Goal: Ask a question

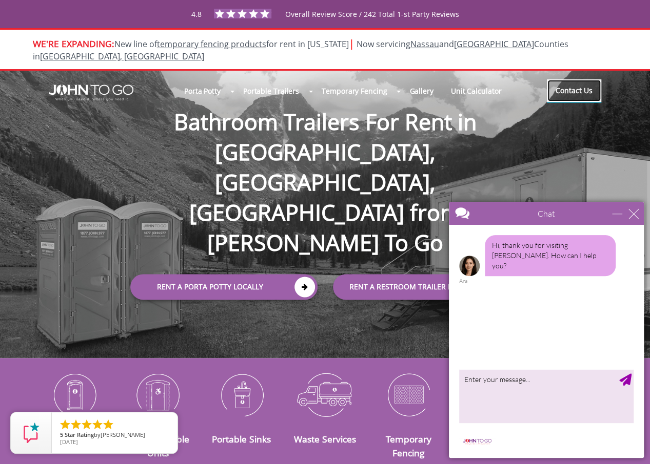
click at [595, 80] on link "Contact Us" at bounding box center [574, 90] width 54 height 23
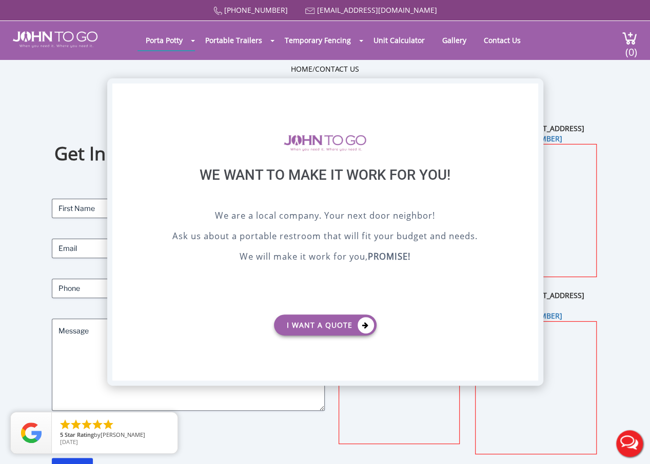
click at [532, 89] on div "X" at bounding box center [529, 92] width 16 height 17
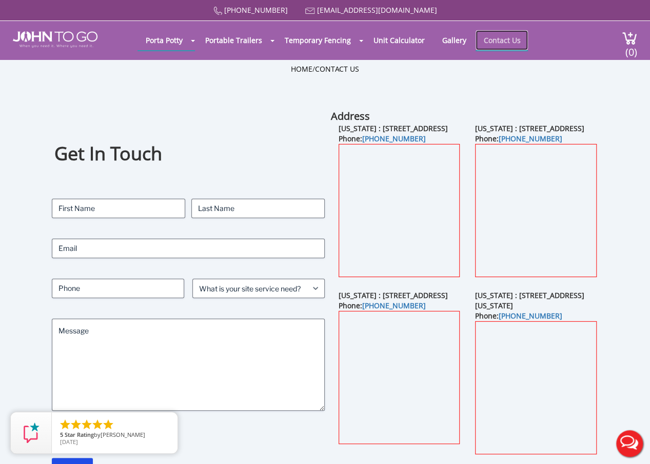
click at [500, 38] on link "Contact Us" at bounding box center [501, 40] width 52 height 20
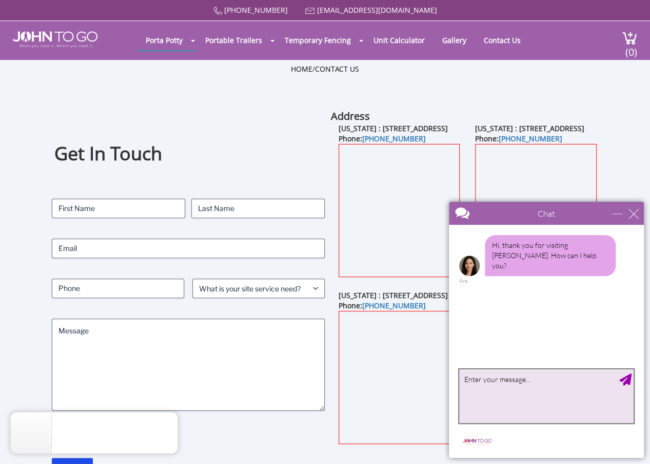
click at [489, 381] on textarea "type your message" at bounding box center [546, 397] width 174 height 54
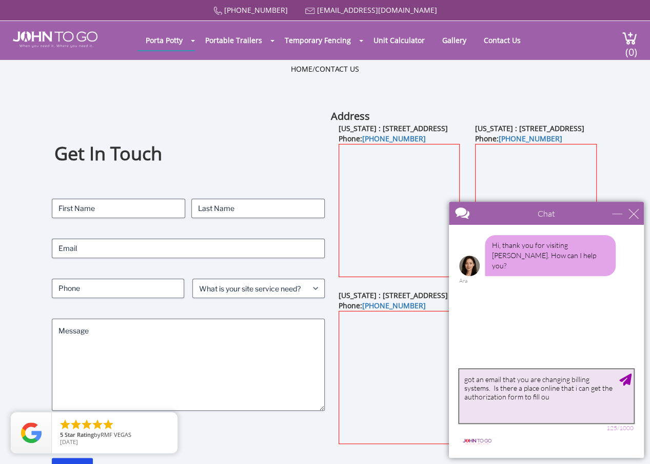
type textarea "got an email that you are changing billing systems. Is there a place online tha…"
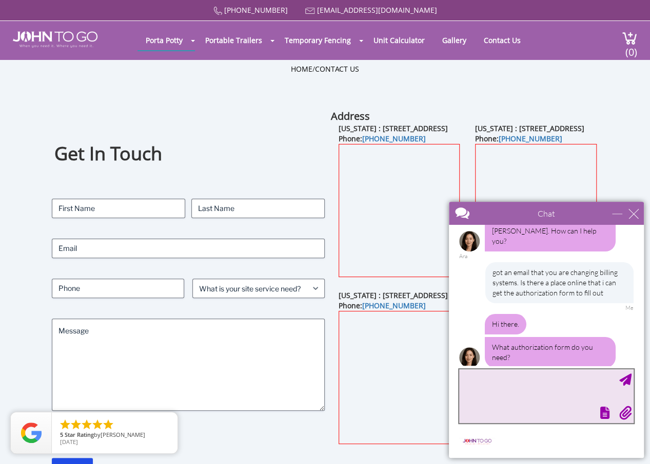
scroll to position [27, 0]
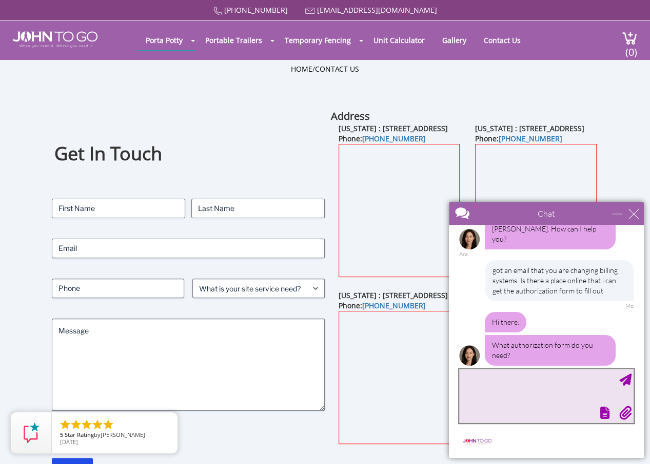
click at [469, 377] on textarea "type your message" at bounding box center [546, 397] width 174 height 54
type textarea "A credit card authorization form"
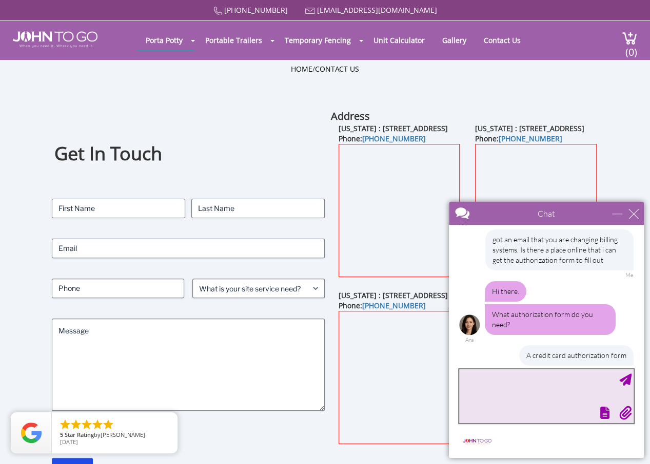
scroll to position [89, 0]
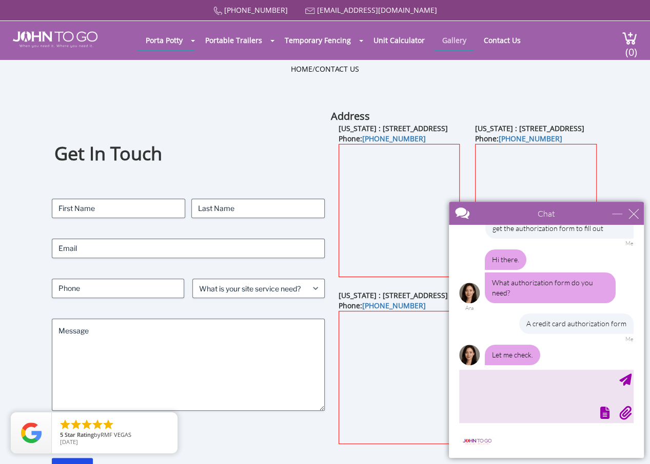
click at [448, 41] on link "Gallery" at bounding box center [453, 40] width 39 height 20
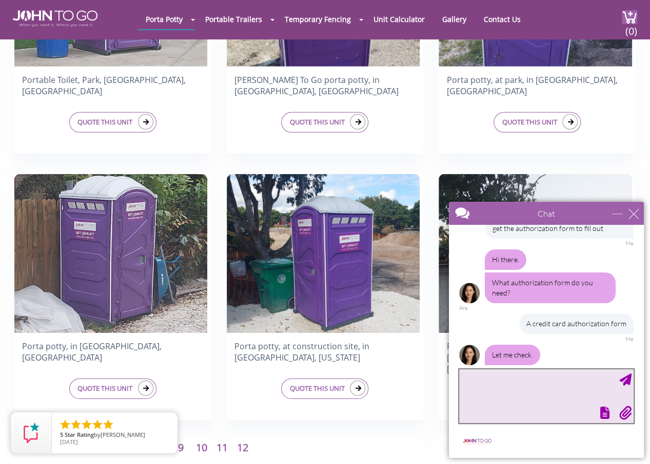
scroll to position [122, 0]
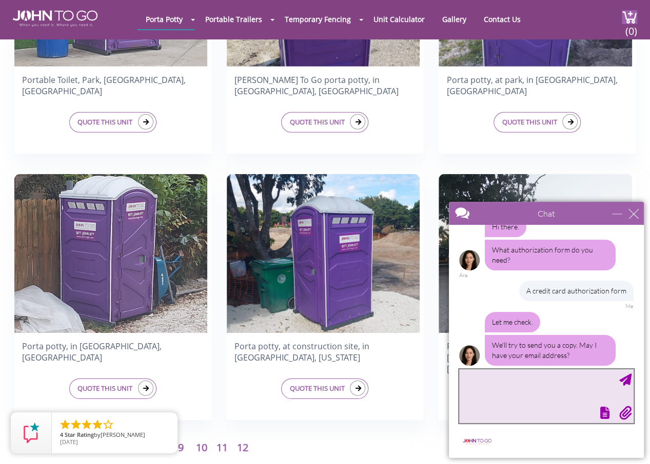
click at [471, 378] on textarea "type your message" at bounding box center [546, 397] width 174 height 54
type textarea "[PERSON_NAME][EMAIL_ADDRESS][DOMAIN_NAME]"
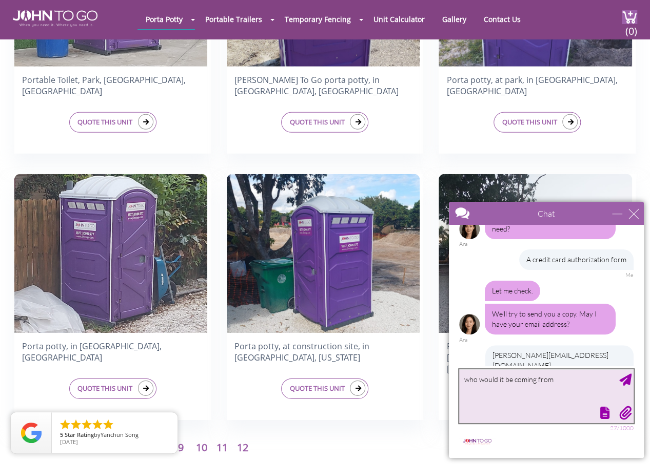
type textarea "who would it be coming from?"
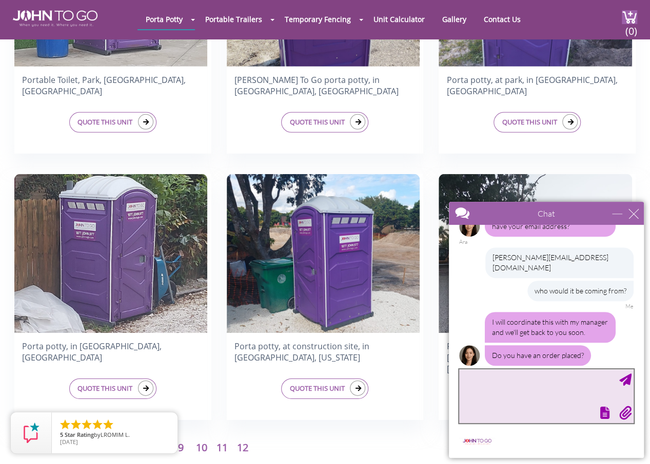
scroll to position [282, 0]
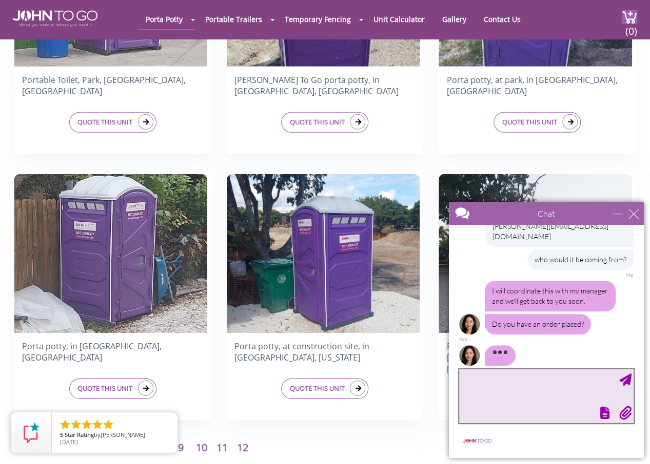
click at [478, 381] on textarea "type your message" at bounding box center [546, 397] width 174 height 54
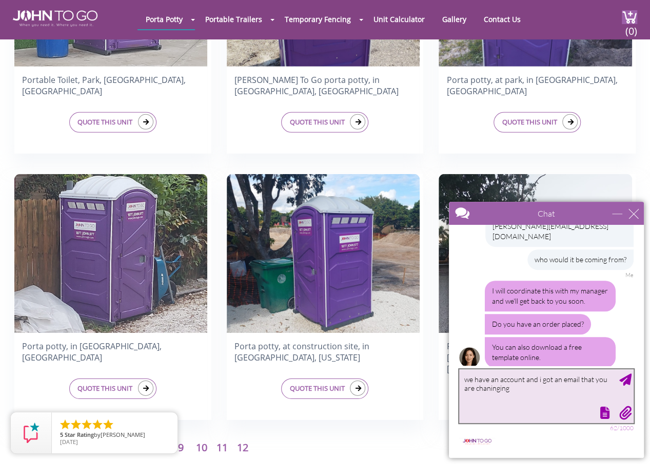
scroll to position [285, 0]
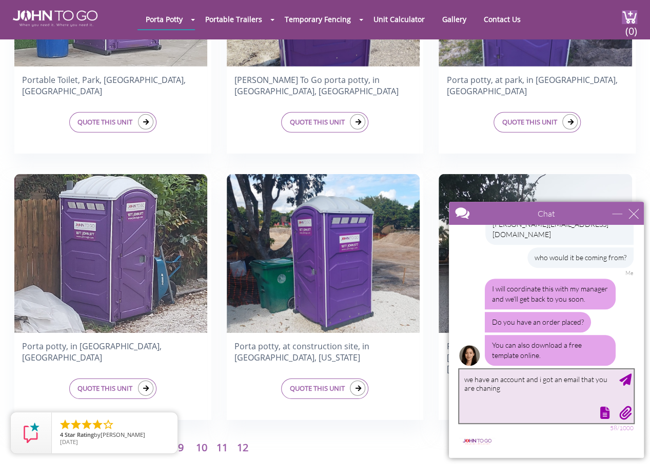
drag, startPoint x: 488, startPoint y: 388, endPoint x: 478, endPoint y: 388, distance: 9.2
click at [478, 388] on textarea "we have an account and i got an email that you are chaning" at bounding box center [546, 397] width 174 height 54
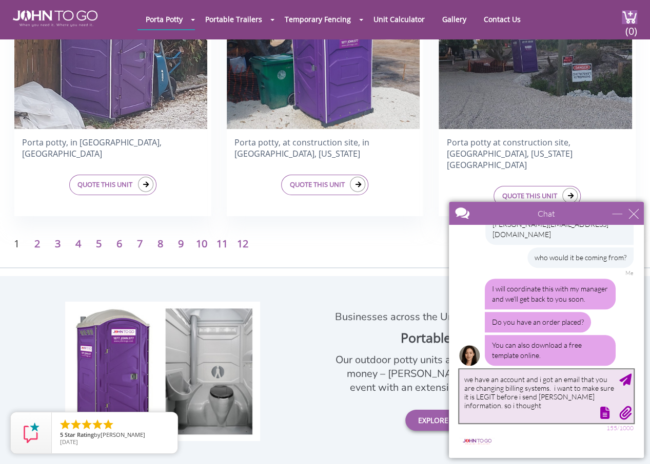
scroll to position [1692, 0]
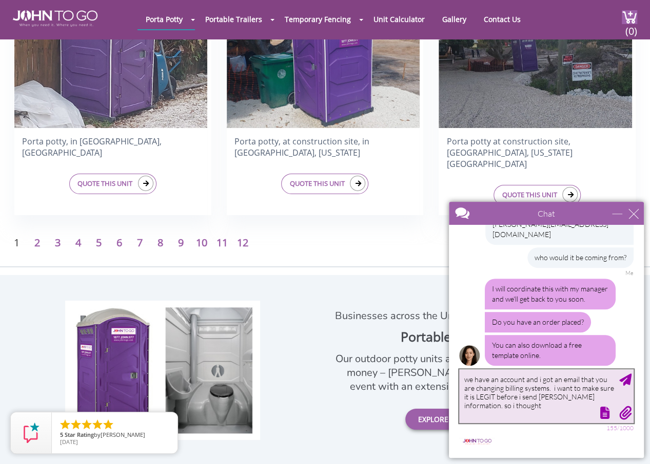
click at [562, 398] on textarea "we have an account and i got an email that you are changing billing systems. i …" at bounding box center [546, 397] width 174 height 54
click at [507, 405] on div at bounding box center [545, 412] width 176 height 14
click at [503, 405] on div at bounding box center [545, 412] width 176 height 14
click at [500, 406] on div at bounding box center [545, 412] width 176 height 14
type textarea "we have an account and i got an email that you are changing billing systems. i …"
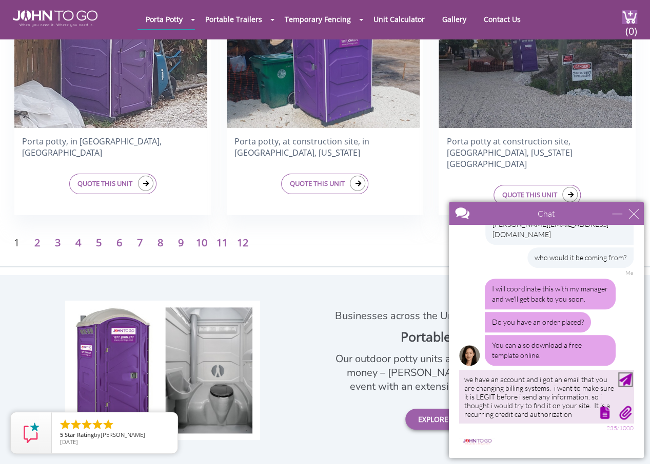
click at [628, 381] on div "Send Message" at bounding box center [625, 380] width 12 height 12
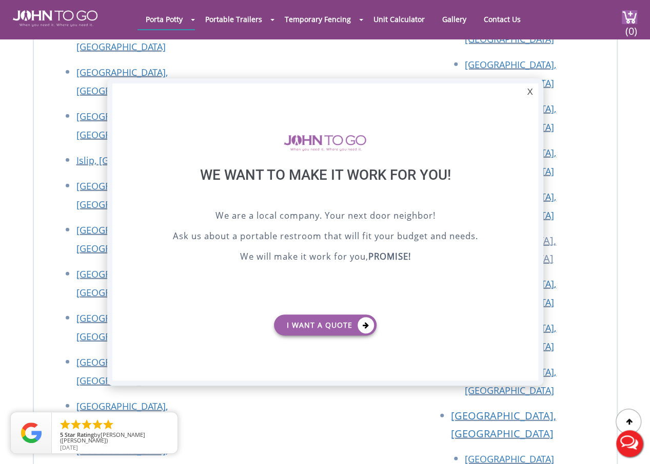
scroll to position [0, 0]
click at [447, 127] on div at bounding box center [325, 142] width 374 height 47
click at [526, 94] on div "X" at bounding box center [529, 92] width 16 height 17
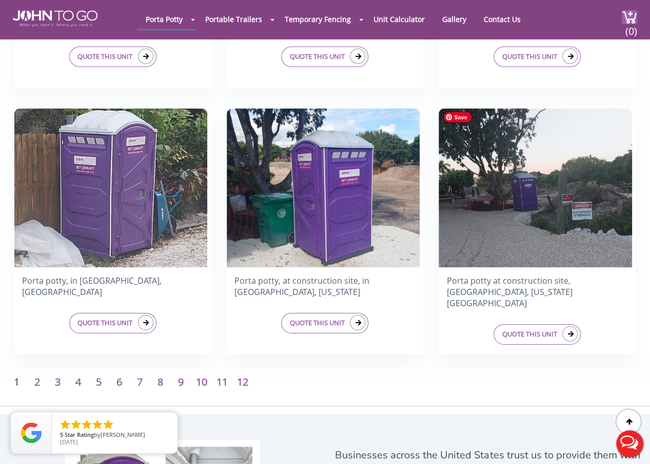
scroll to position [1589, 0]
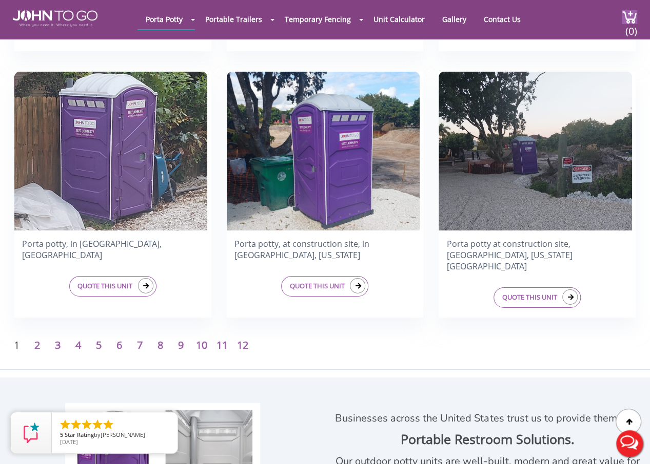
click at [630, 442] on button "Live Chat" at bounding box center [629, 443] width 41 height 41
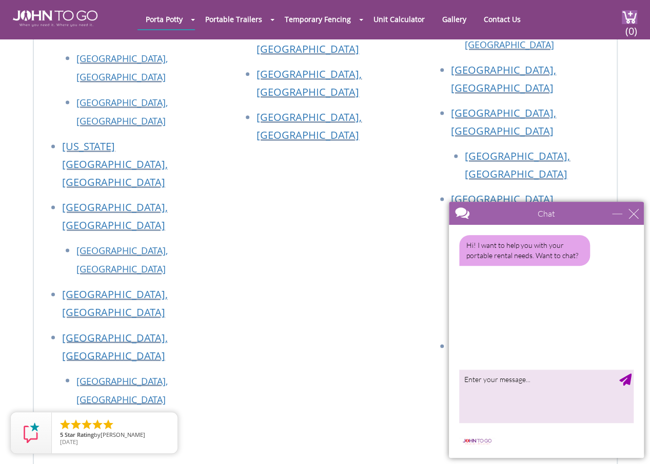
scroll to position [3108, 0]
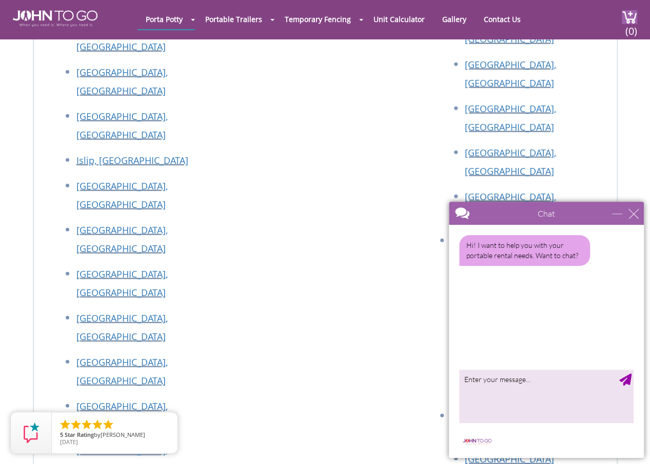
click at [635, 210] on div "close" at bounding box center [633, 214] width 10 height 10
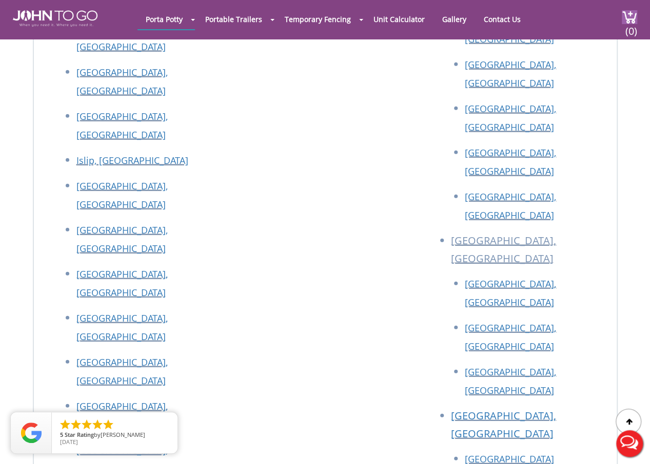
scroll to position [0, 0]
click at [635, 422] on div at bounding box center [628, 422] width 26 height 26
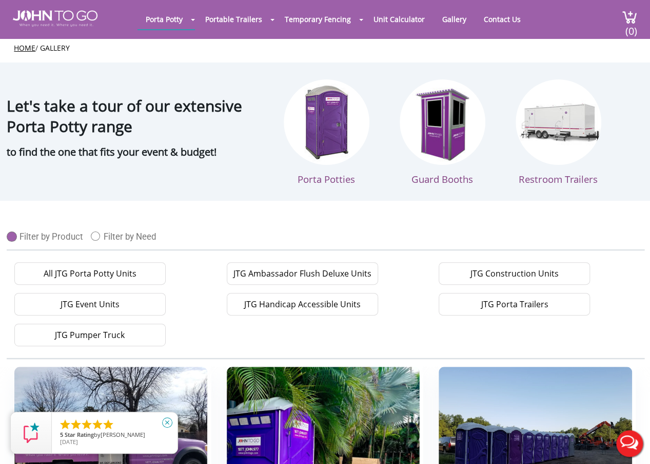
click at [168, 423] on icon "close" at bounding box center [167, 423] width 10 height 10
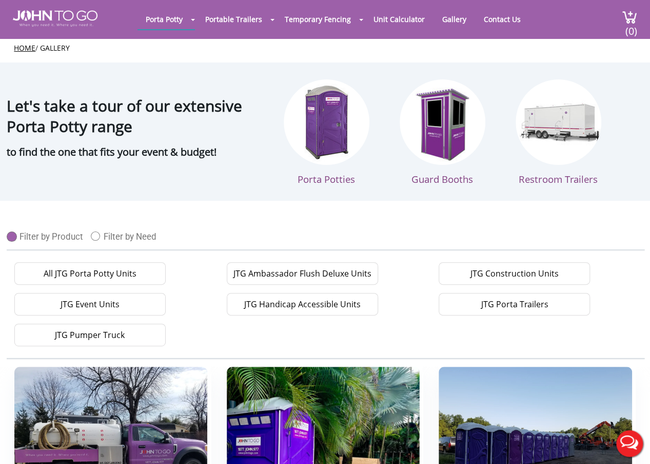
click at [629, 443] on button "Live Chat" at bounding box center [629, 443] width 41 height 41
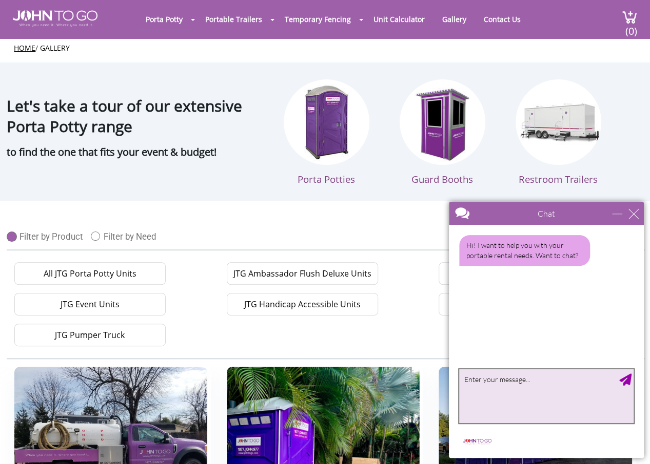
click at [467, 379] on textarea "type your message" at bounding box center [546, 397] width 174 height 54
click at [470, 383] on textarea "type your message" at bounding box center [546, 397] width 174 height 54
type textarea "was chatting with Ara and we were disconnected. Not sure how to follow up with …"
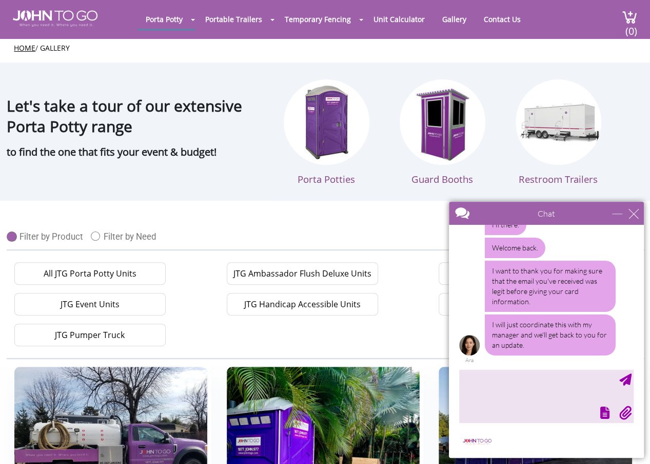
scroll to position [145, 0]
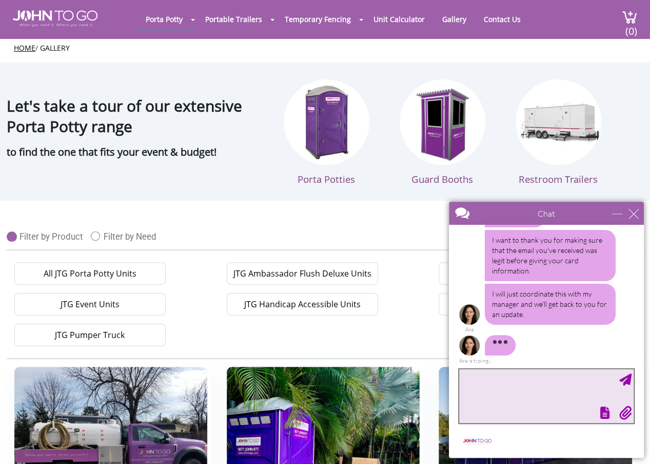
click at [468, 380] on textarea "type your message" at bounding box center [546, 397] width 174 height 54
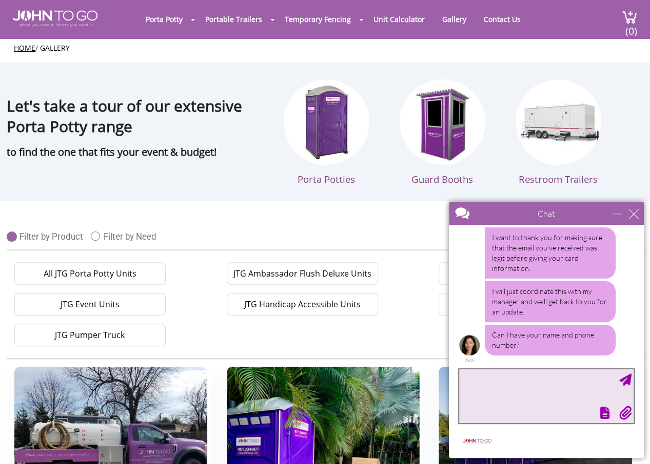
click at [468, 377] on textarea "type your message" at bounding box center [546, 397] width 174 height 54
click at [551, 381] on textarea "Lorraine Fleming Fleming COnstruction Services" at bounding box center [546, 397] width 174 height 54
click at [467, 393] on textarea "Lorraine Fleming Fleming Construction Services" at bounding box center [546, 397] width 174 height 54
click at [612, 381] on textarea "Lorraine Fleming Fleming Construction Services" at bounding box center [546, 397] width 174 height 54
type textarea "Lorraine Fleming Fleming Construction Services phone 908-852-6996"
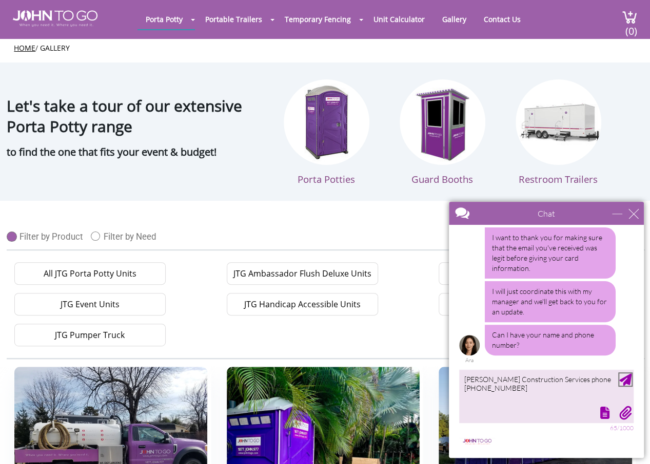
click at [629, 380] on div "Send Message" at bounding box center [625, 380] width 12 height 12
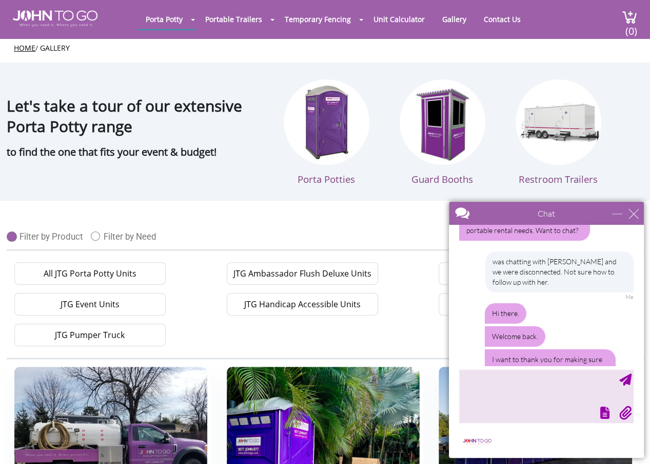
scroll to position [0, 0]
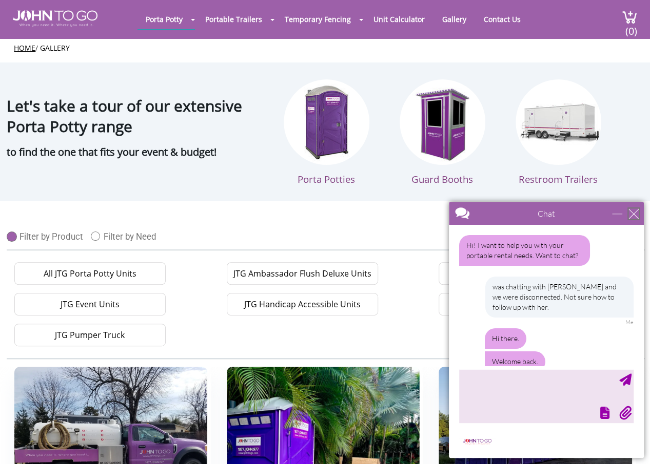
click at [633, 213] on div "close" at bounding box center [633, 214] width 10 height 10
type input "Continue Chat"
type input "End Chat"
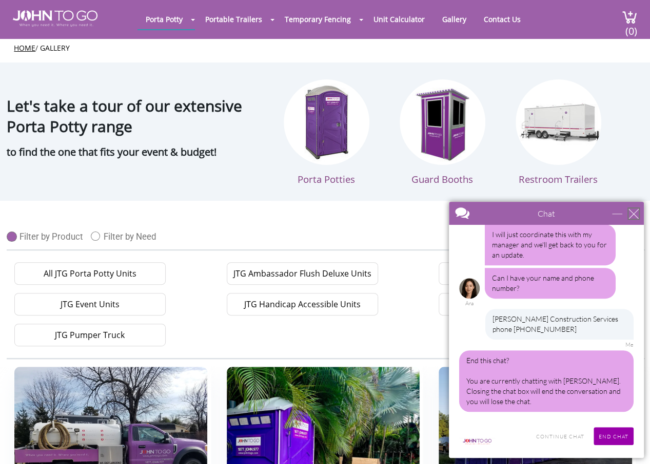
click at [633, 213] on div "close" at bounding box center [633, 214] width 10 height 10
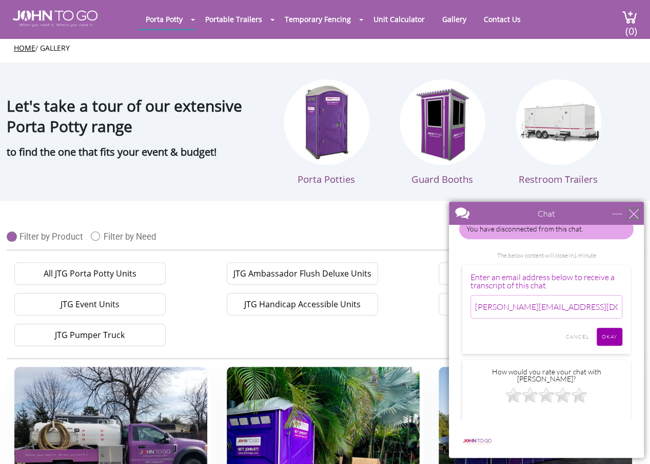
scroll to position [404, 0]
click at [635, 210] on div "close" at bounding box center [633, 214] width 10 height 10
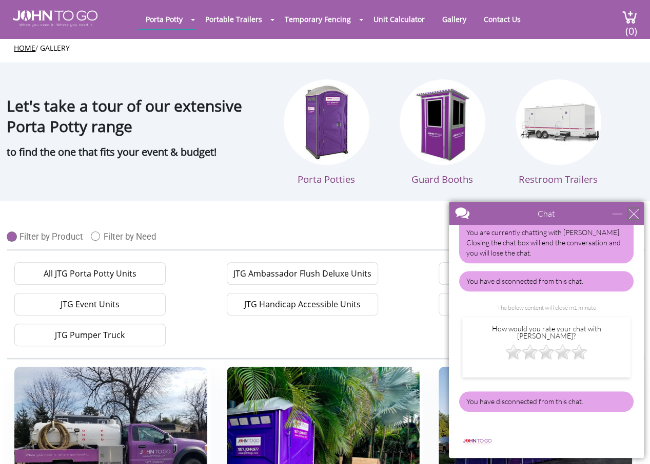
scroll to position [353, 0]
click at [635, 210] on div "close" at bounding box center [633, 214] width 10 height 10
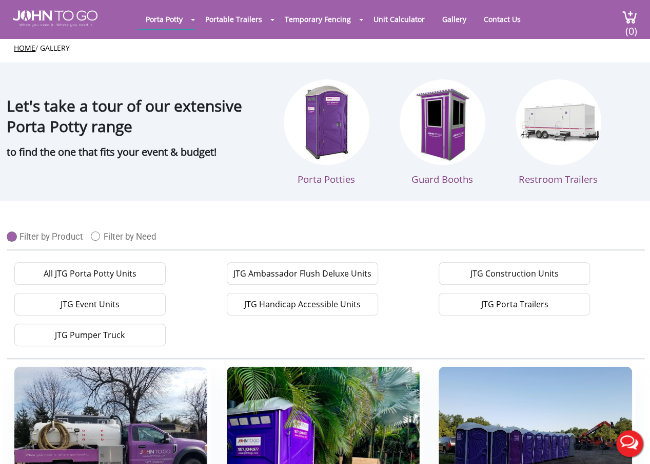
scroll to position [0, 0]
